Goal: Check status

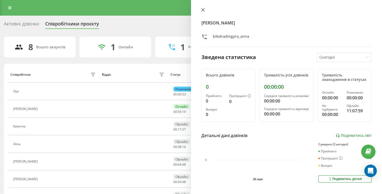
click at [203, 9] on icon at bounding box center [203, 10] width 4 height 4
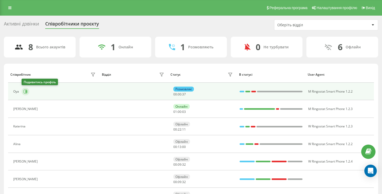
click at [26, 88] on button at bounding box center [26, 92] width 8 height 8
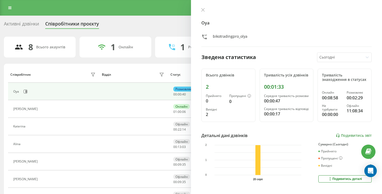
click at [203, 7] on div "Oya bikotradingpro_olya Зведена статистика Сьогодні Всього дзвінків 2 Прийнято …" at bounding box center [286, 97] width 191 height 194
click at [203, 8] on div at bounding box center [287, 10] width 170 height 5
click at [203, 9] on icon at bounding box center [203, 10] width 4 height 4
